Goal: Transaction & Acquisition: Book appointment/travel/reservation

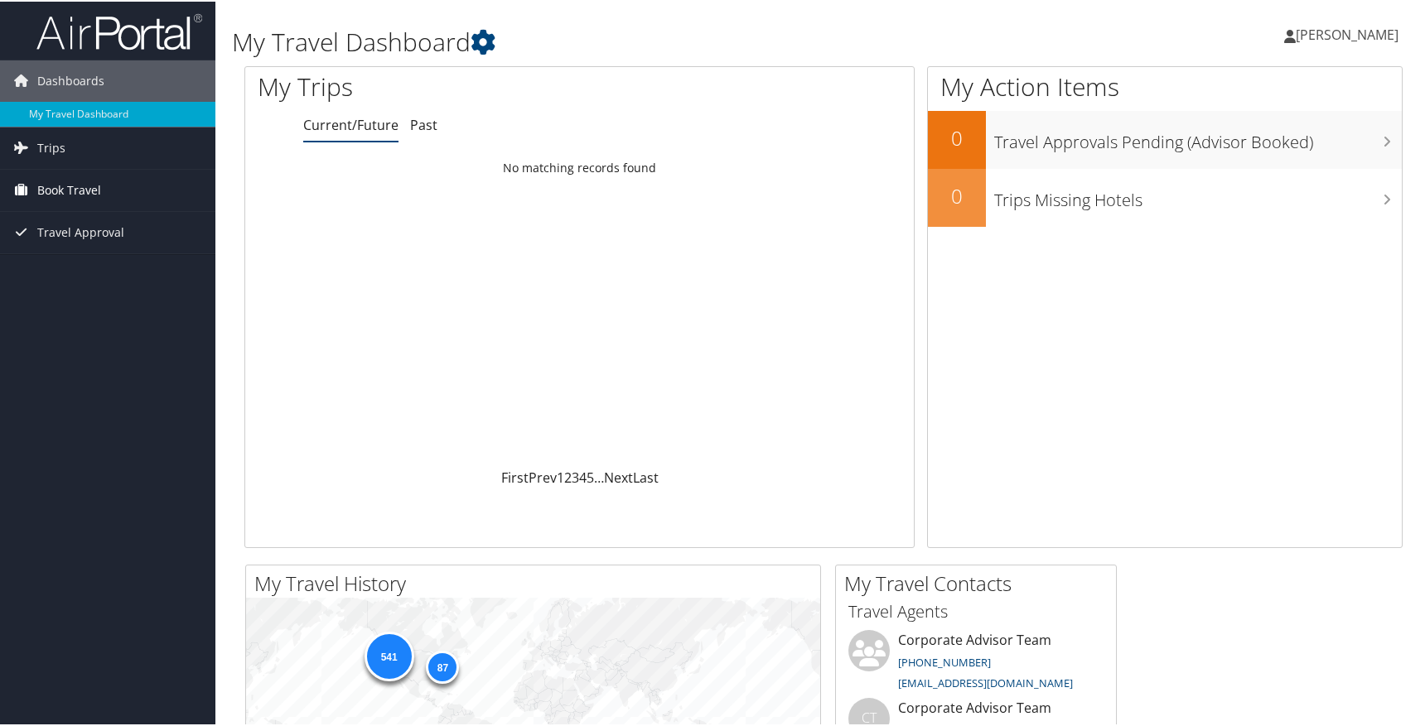
click at [125, 191] on link "Book Travel" at bounding box center [107, 188] width 215 height 41
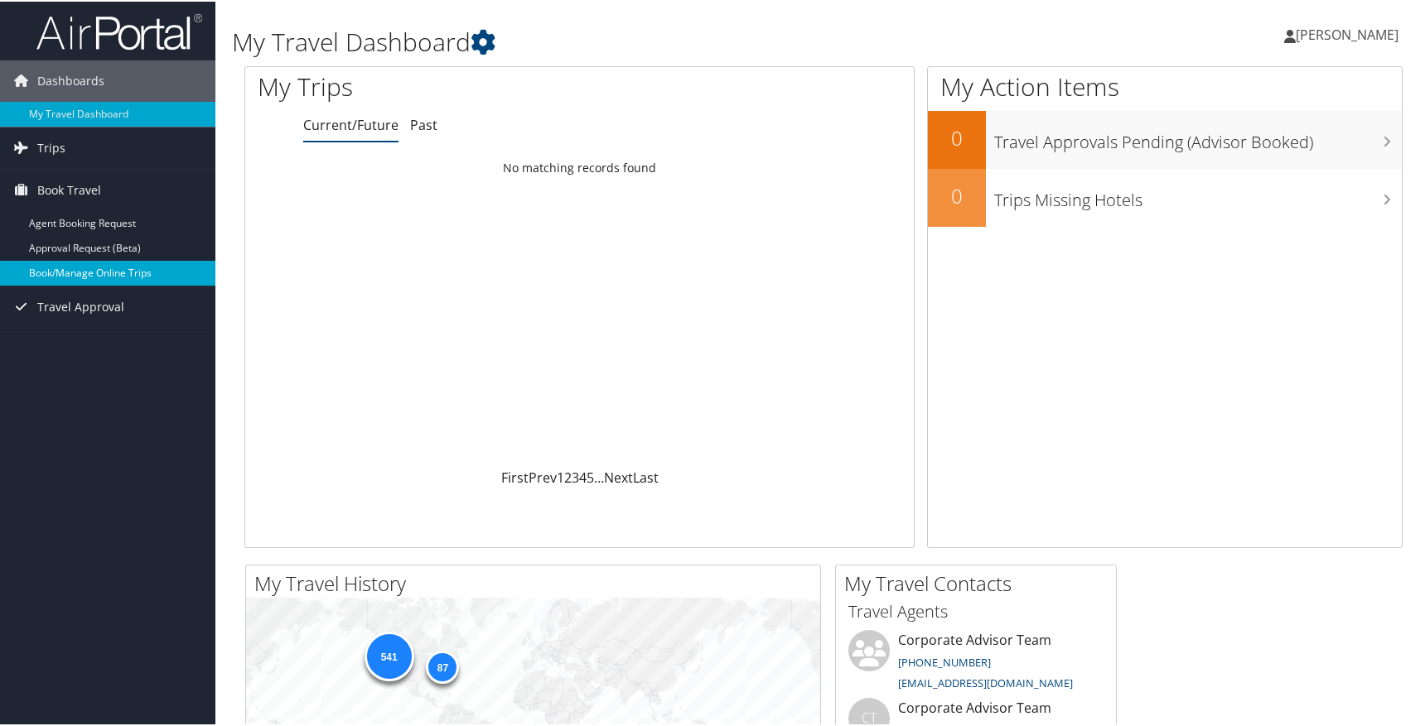
click at [116, 275] on link "Book/Manage Online Trips" at bounding box center [107, 271] width 215 height 25
